Goal: Task Accomplishment & Management: Complete application form

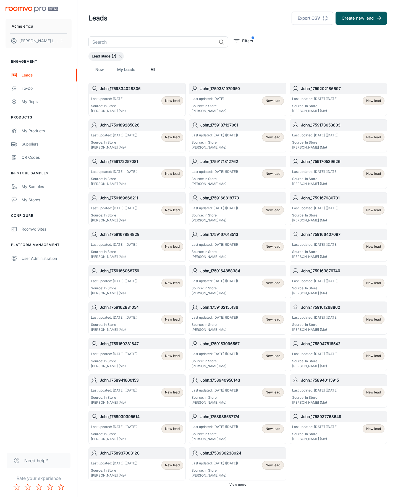
click at [361, 18] on button "Create new lead" at bounding box center [360, 18] width 51 height 13
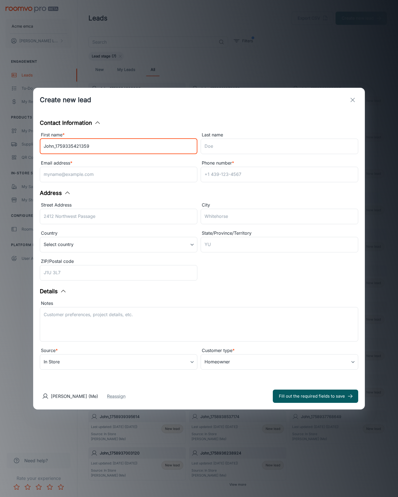
type input "John_1759335421359"
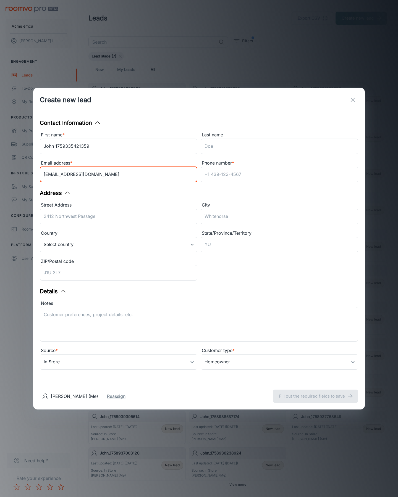
type input "[EMAIL_ADDRESS][DOMAIN_NAME]"
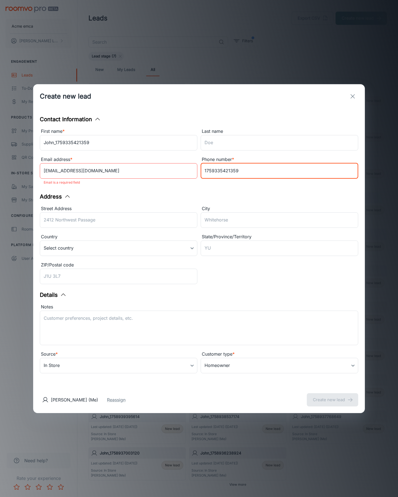
type input "1759335421359"
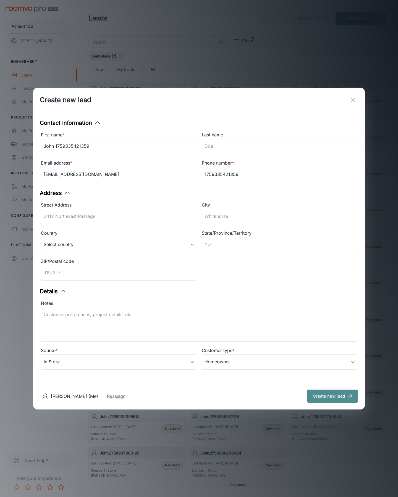
click at [332, 396] on button "Create new lead" at bounding box center [332, 396] width 51 height 13
